Goal: Check status

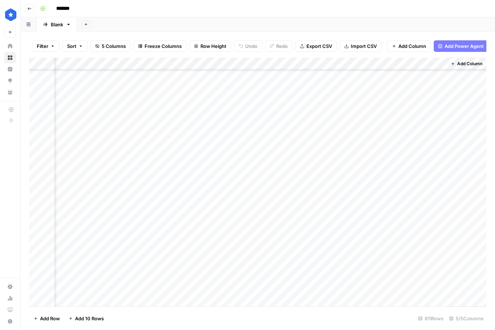
scroll to position [9701, 154]
